Goal: Information Seeking & Learning: Learn about a topic

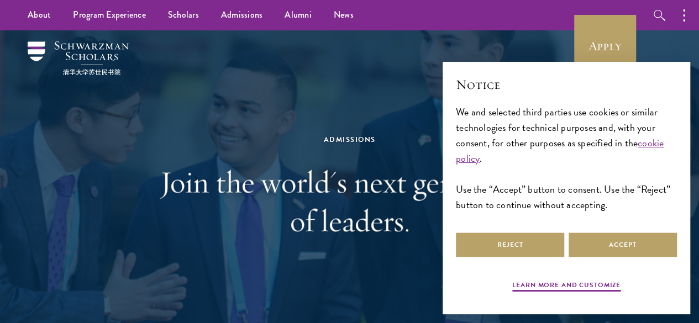
click at [626, 267] on div "Learn more and customize Reject Accept" at bounding box center [566, 262] width 221 height 65
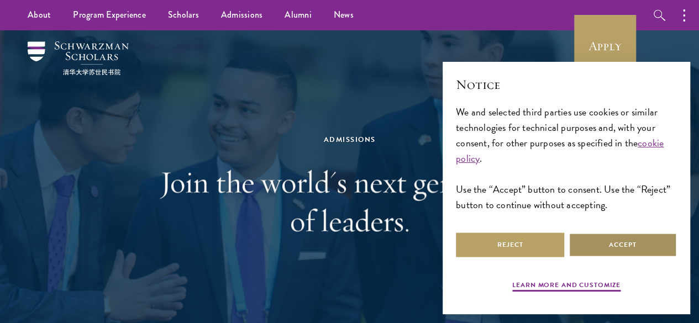
click at [623, 233] on button "Accept" at bounding box center [623, 245] width 108 height 25
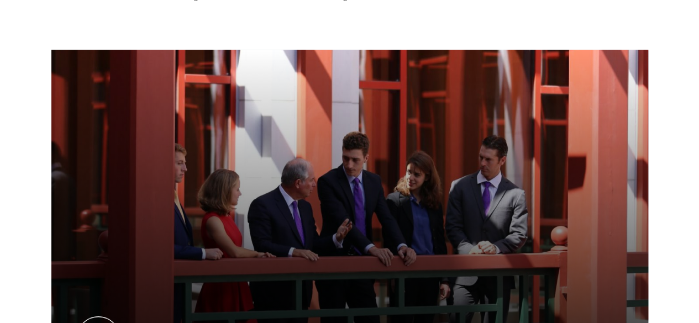
scroll to position [718, 0]
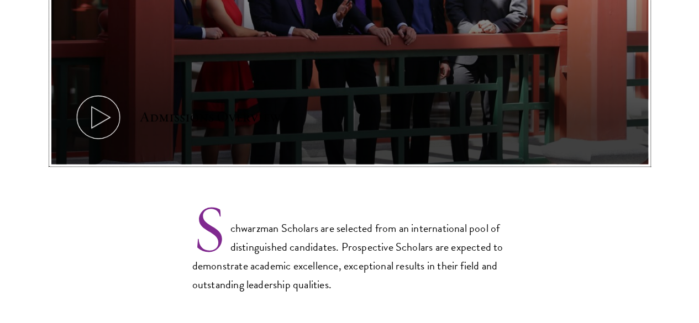
click at [123, 92] on icon at bounding box center [98, 117] width 50 height 50
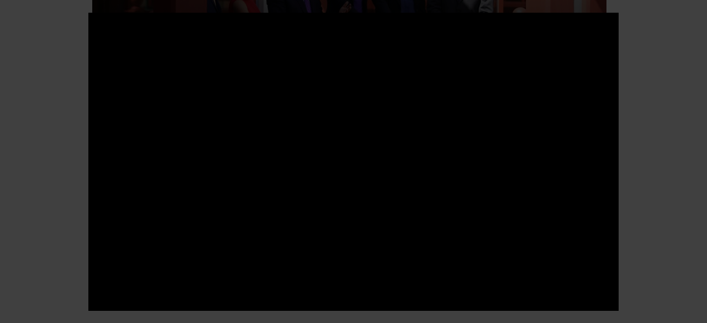
click at [663, 160] on div at bounding box center [353, 161] width 707 height 323
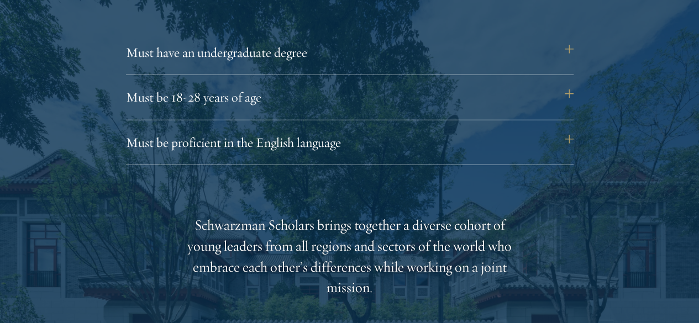
scroll to position [1547, 0]
click at [306, 129] on button "Must be proficient in the English language" at bounding box center [356, 142] width 448 height 27
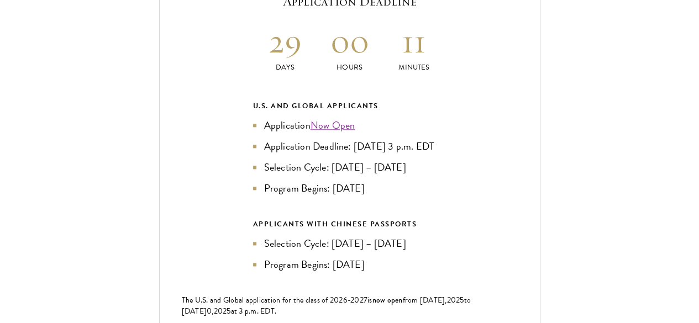
scroll to position [2763, 0]
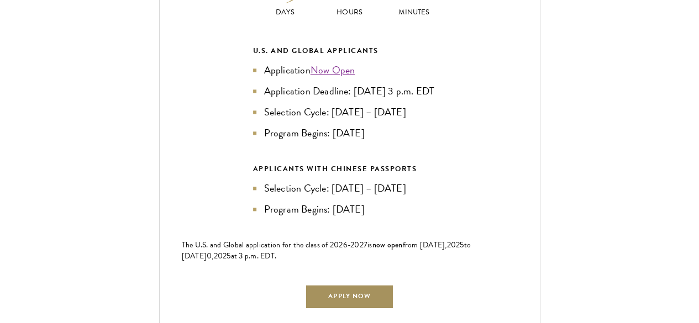
click at [375, 284] on link "Apply Now" at bounding box center [349, 296] width 88 height 25
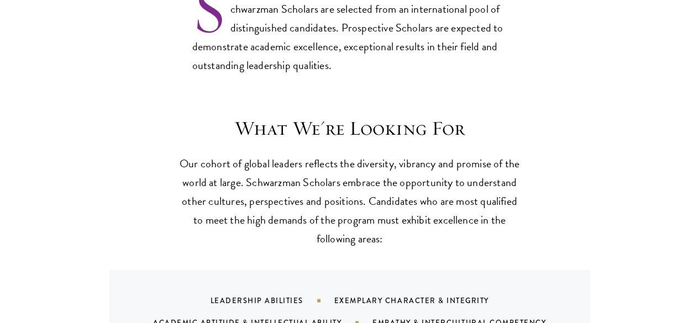
scroll to position [1050, 0]
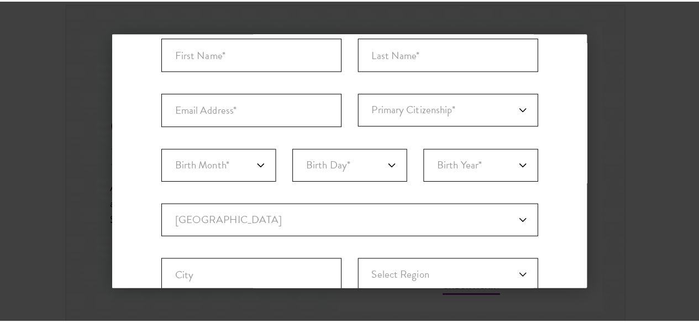
scroll to position [221, 0]
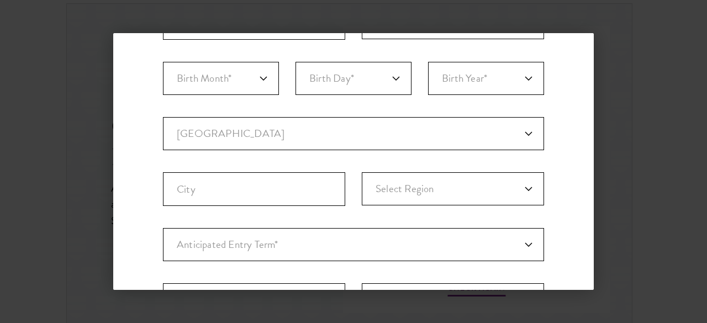
click at [613, 30] on aside "Back Stay Connected Please select what best describes you: Prospective Applican…" at bounding box center [353, 161] width 707 height 323
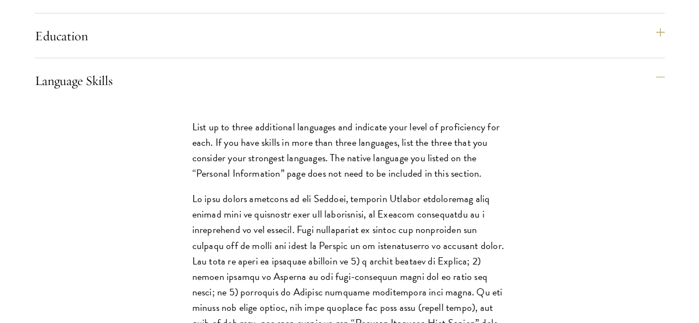
scroll to position [1133, 0]
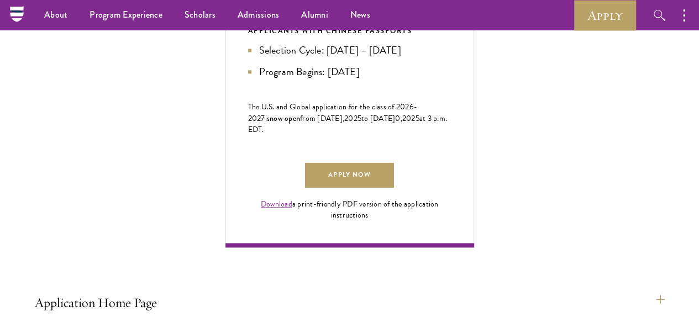
scroll to position [581, 0]
